Goal: Navigation & Orientation: Find specific page/section

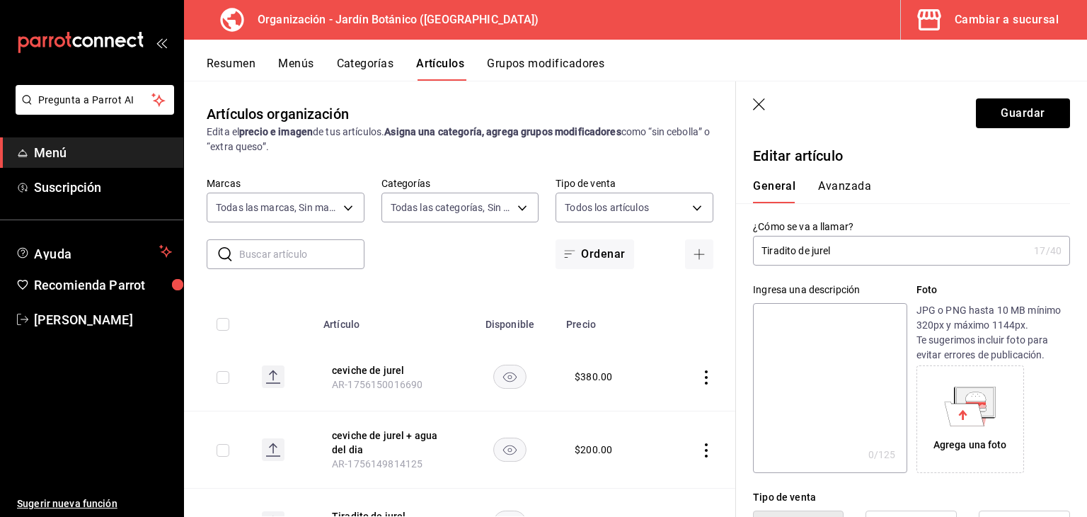
scroll to position [212, 0]
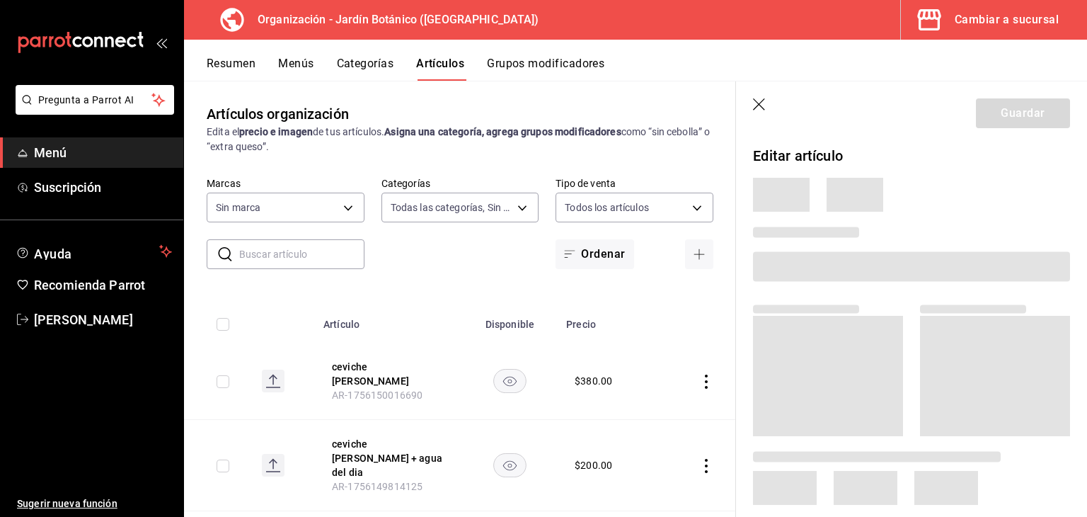
click at [984, 20] on div "Cambiar a sucursal" at bounding box center [1007, 20] width 104 height 20
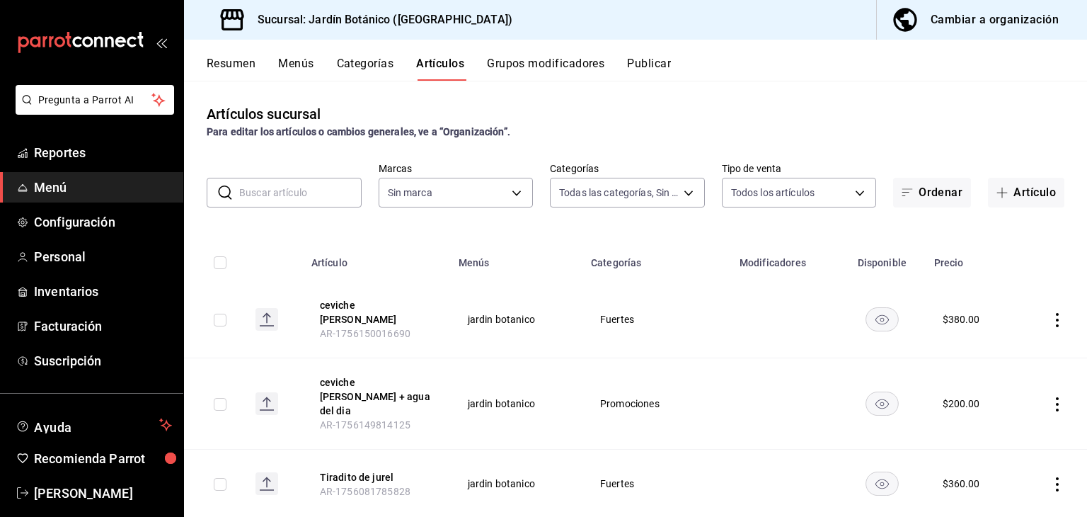
type input "bc4cd7c8-4a42-4297-b95c-93f2e771a0e9,53fe0218-541b-4ccf-b7e7-fc4f19696d3f,f5ada…"
type input "781aeb6b-8595-4416-8dd1-2d5c48ea7787"
click at [68, 149] on span "Reportes" at bounding box center [103, 152] width 138 height 19
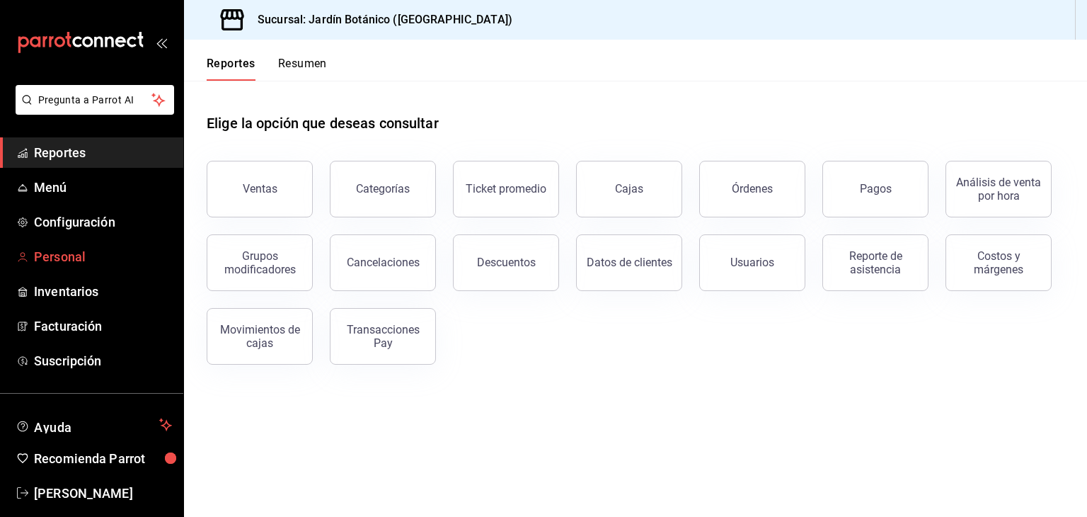
click at [47, 267] on link "Personal" at bounding box center [91, 256] width 183 height 30
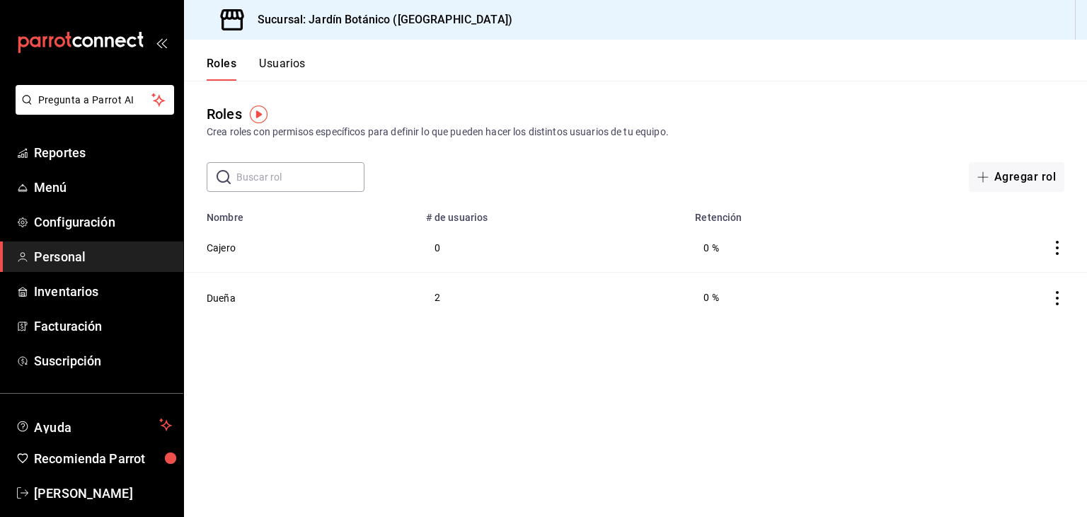
click at [440, 247] on td "0" at bounding box center [553, 248] width 270 height 50
click at [436, 304] on td "2" at bounding box center [553, 298] width 270 height 50
click at [1056, 249] on icon "actions" at bounding box center [1058, 248] width 14 height 14
click at [929, 317] on div at bounding box center [543, 258] width 1087 height 517
click at [1061, 247] on icon "actions" at bounding box center [1058, 248] width 14 height 14
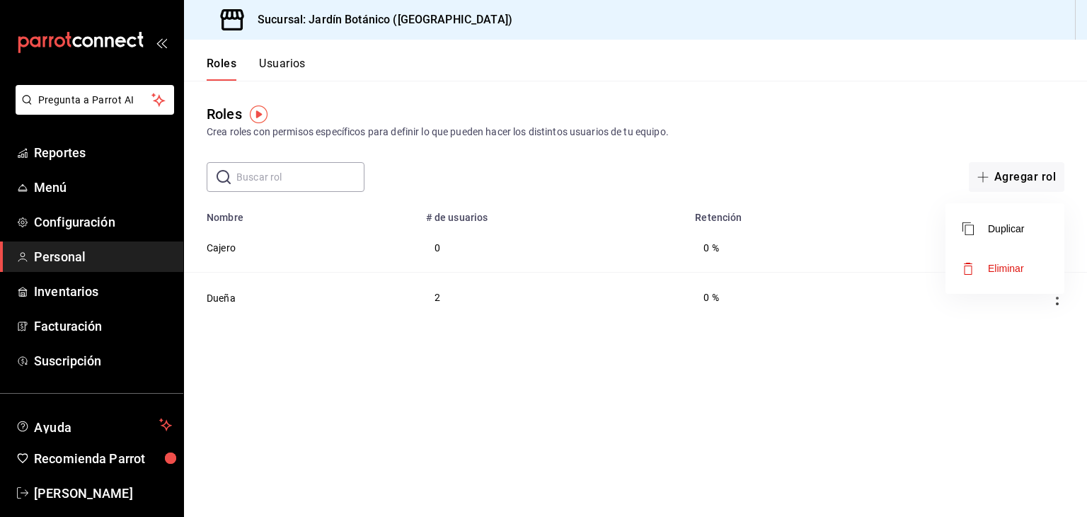
click at [867, 389] on div at bounding box center [543, 258] width 1087 height 517
click at [48, 154] on span "Reportes" at bounding box center [103, 152] width 138 height 19
